Goal: Find specific page/section: Find specific page/section

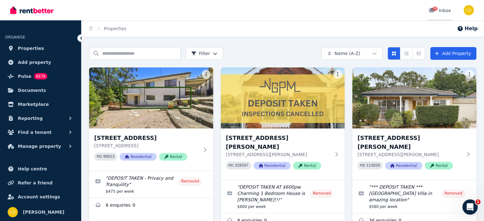
click at [441, 9] on div "10 Inbox" at bounding box center [439, 10] width 22 height 6
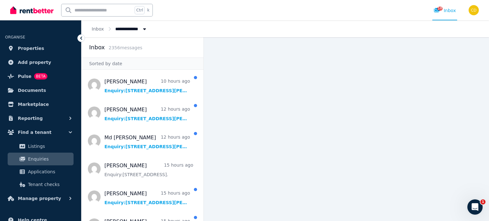
click at [104, 9] on input "text" at bounding box center [96, 10] width 71 height 12
type input "*"
type input "********"
